Goal: Check status: Check status

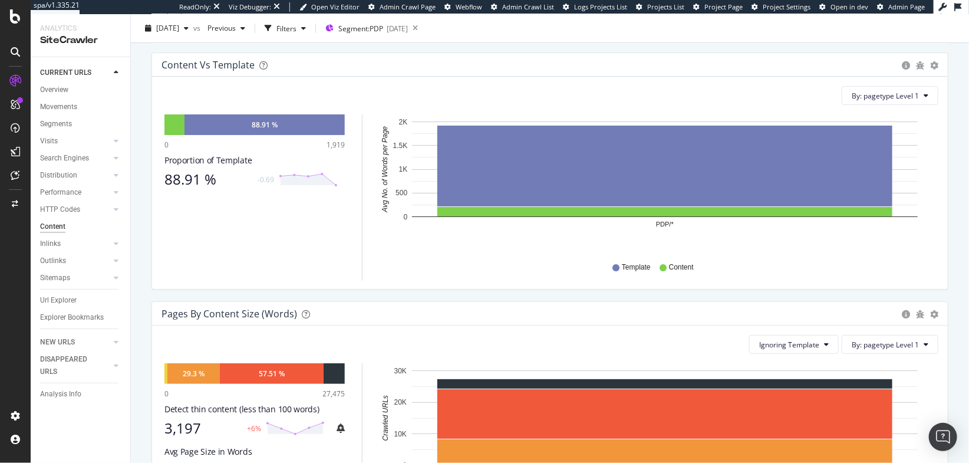
scroll to position [157, 0]
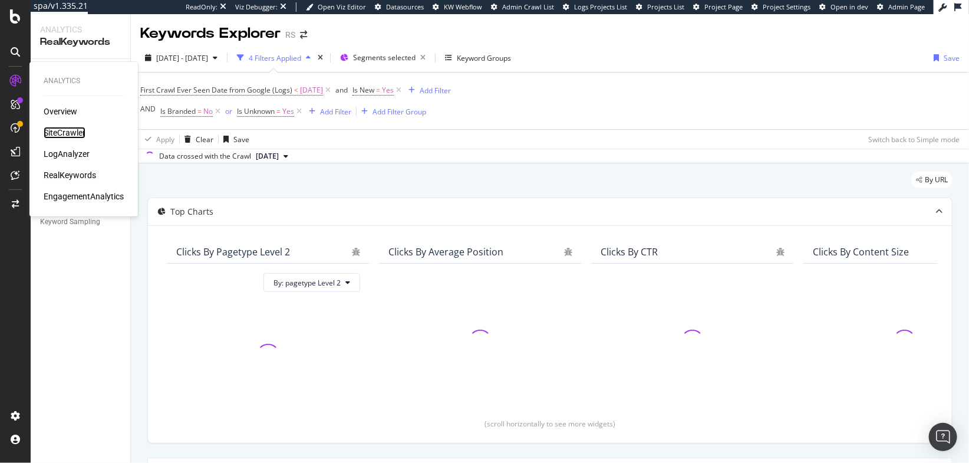
click at [62, 133] on div "SiteCrawler" at bounding box center [65, 133] width 42 height 12
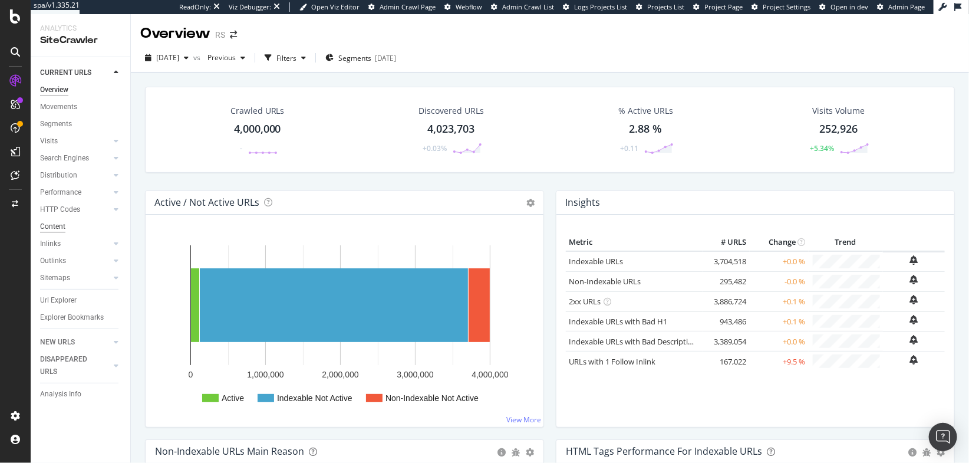
click at [48, 222] on div "Content" at bounding box center [52, 226] width 25 height 12
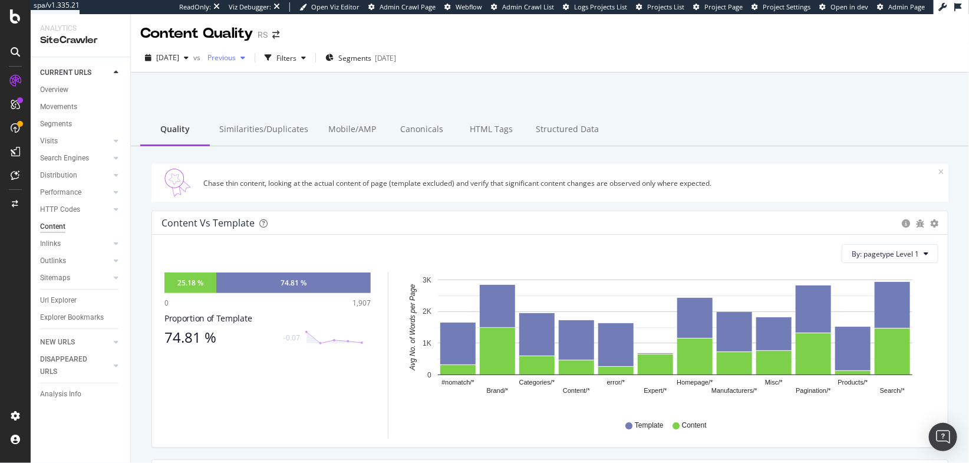
click at [236, 61] on span "Previous" at bounding box center [219, 57] width 33 height 10
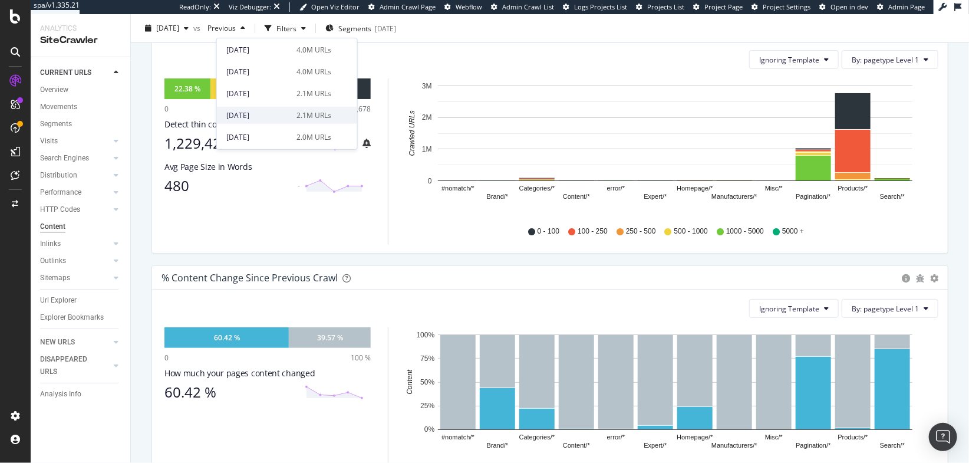
scroll to position [597, 0]
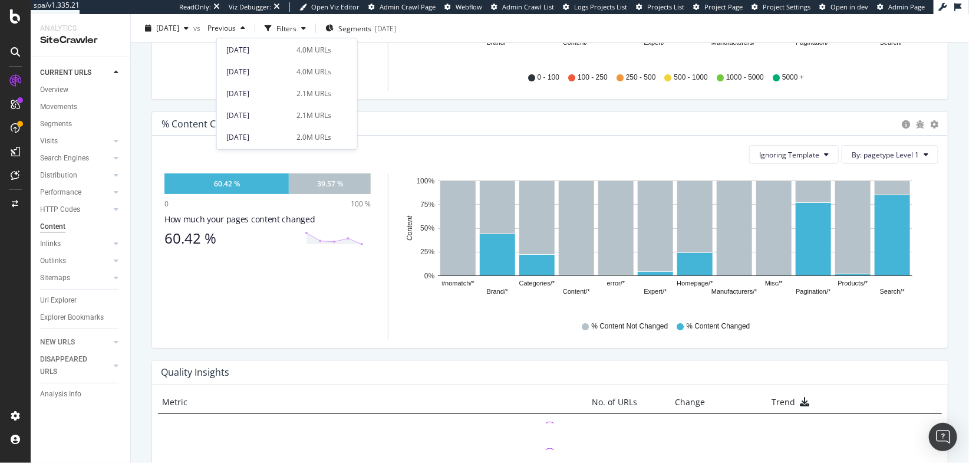
click at [378, 78] on div "22.38 % 35.86 % 30.87 % 0 3,981,678 Detect thin content (less than 100 words) 1…" at bounding box center [550, 8] width 777 height 166
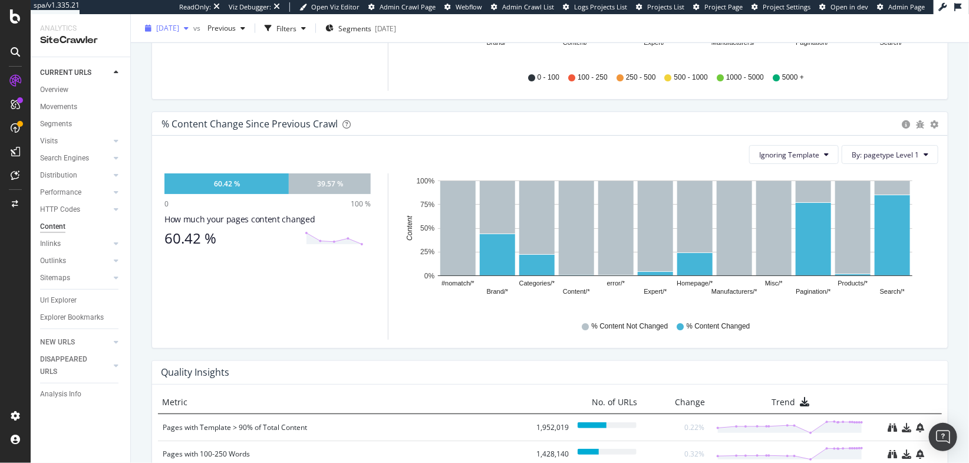
click at [177, 34] on div "[DATE]" at bounding box center [166, 28] width 53 height 18
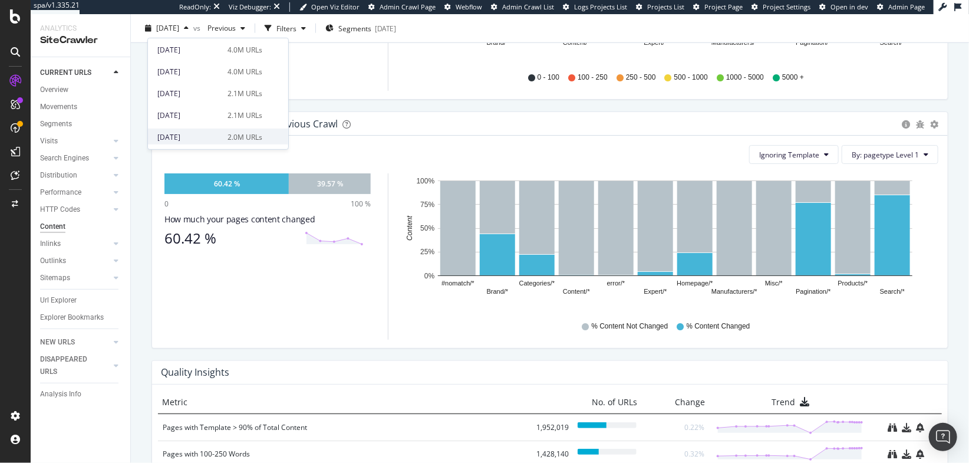
click at [186, 143] on div "[DATE] 2.0M URLs" at bounding box center [218, 137] width 140 height 17
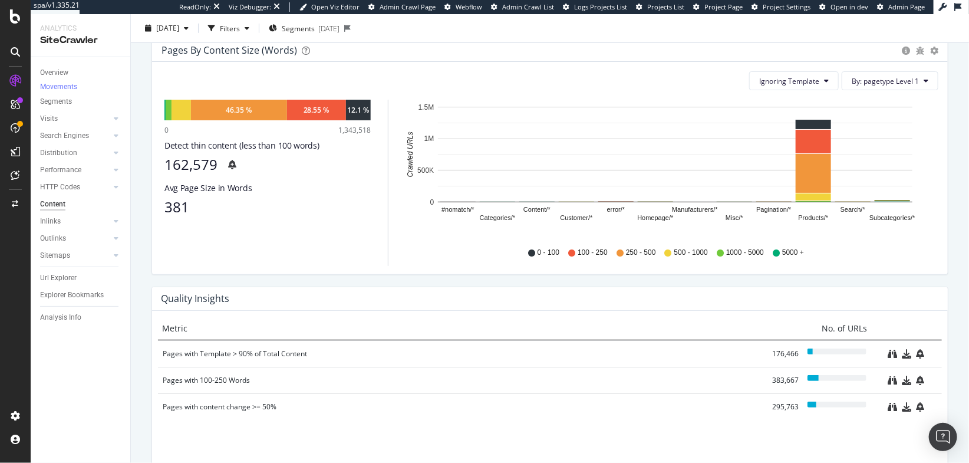
scroll to position [395, 0]
